Goal: Information Seeking & Learning: Learn about a topic

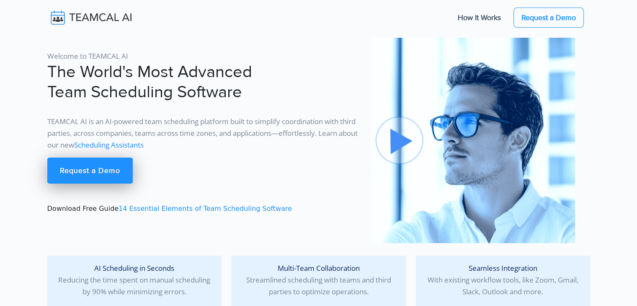
click at [342, 114] on div "Welcome to TEAMCAL AI The World's Most Advanced Team Scheduling Software TEAMCA…" at bounding box center [203, 140] width 323 height 205
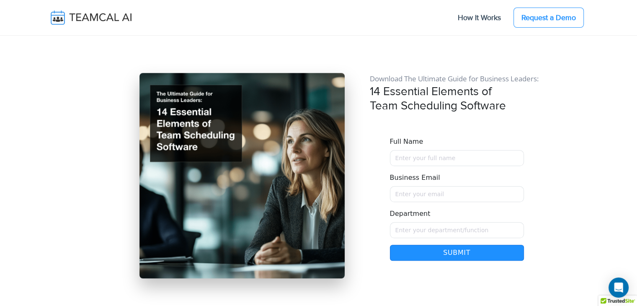
scroll to position [7205, 0]
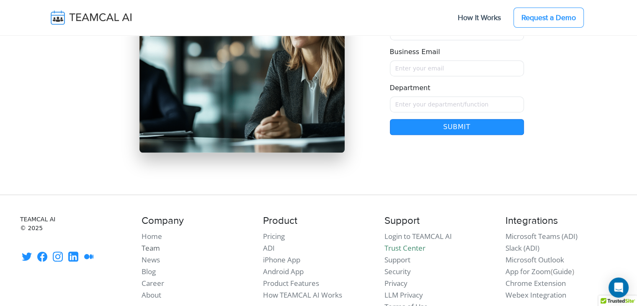
click at [152, 243] on link "Team" at bounding box center [151, 248] width 18 height 10
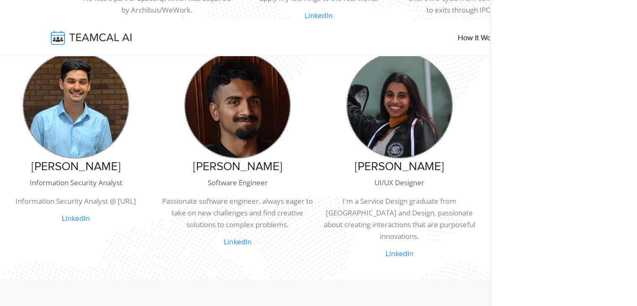
scroll to position [536, 0]
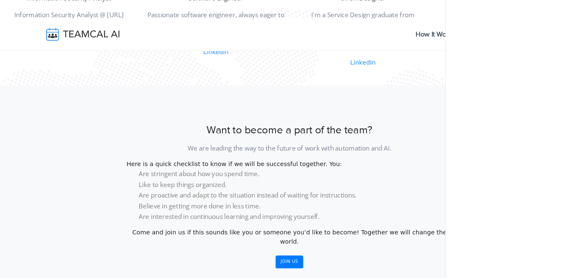
scroll to position [586, 0]
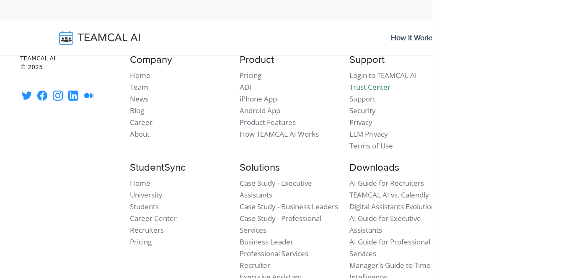
scroll to position [1005, 0]
